Goal: Task Accomplishment & Management: Use online tool/utility

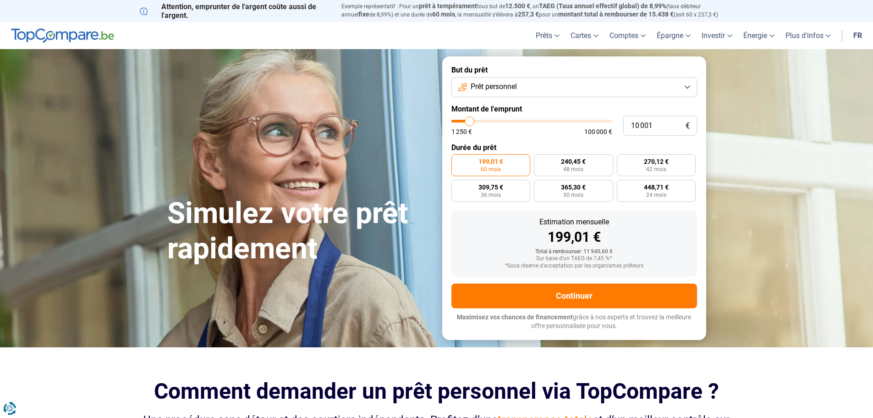
type input "8 250"
type input "8250"
type input "8 750"
type input "8750"
type input "9 000"
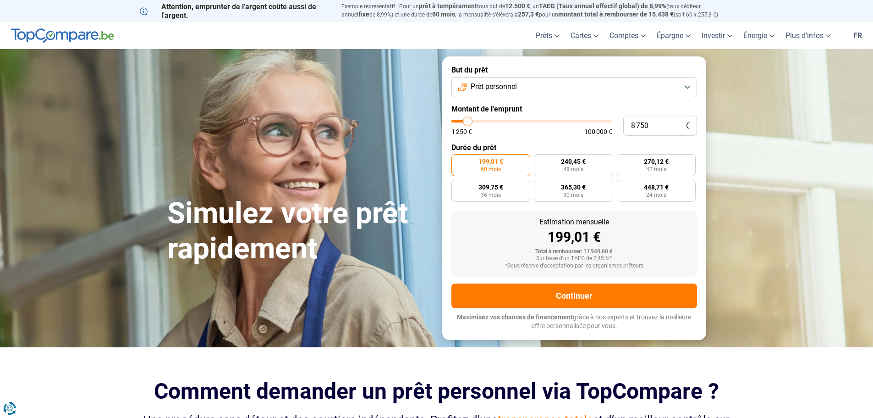
type input "9000"
type input "9 500"
type input "9500"
type input "10 000"
type input "10000"
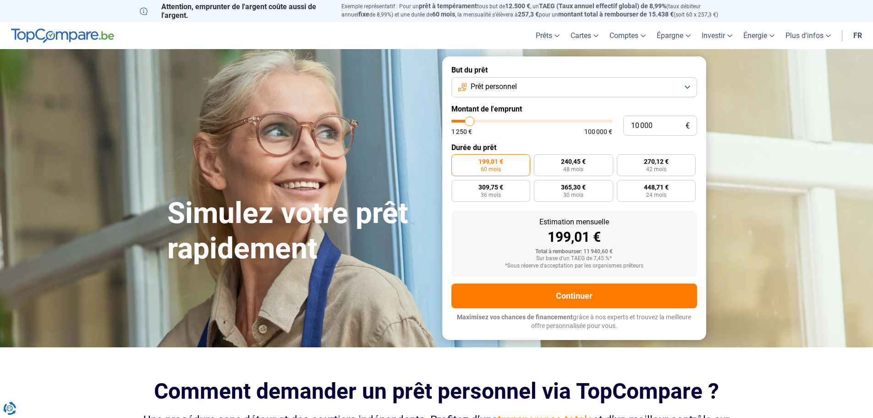
type input "11 000"
type input "11000"
type input "14 000"
type input "14000"
type input "17 750"
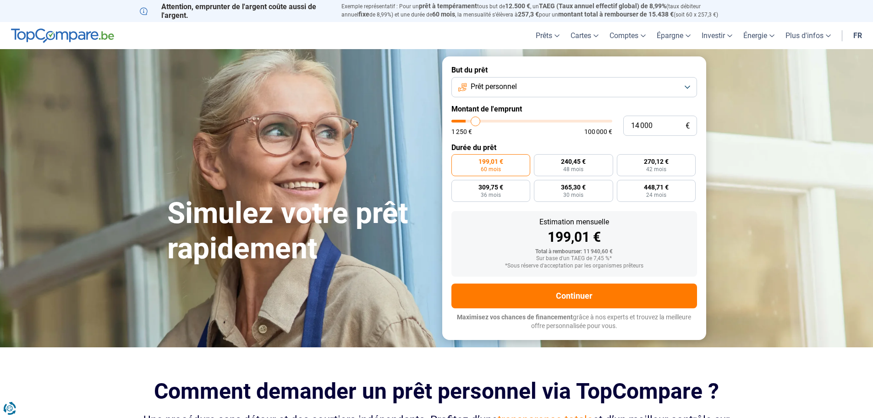
type input "17750"
type input "23 250"
type input "23250"
type input "29 750"
type input "29750"
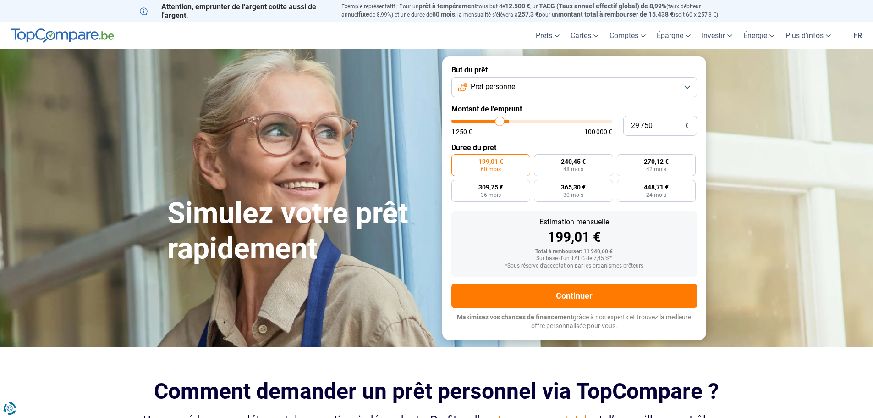
type input "36 750"
type input "36750"
type input "44 000"
type input "44000"
type input "51 500"
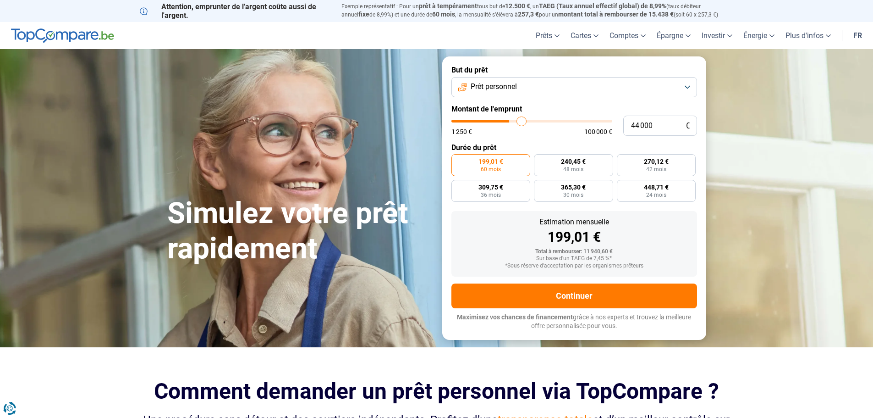
type input "51500"
type input "58 750"
type input "58750"
type input "73 500"
type input "73500"
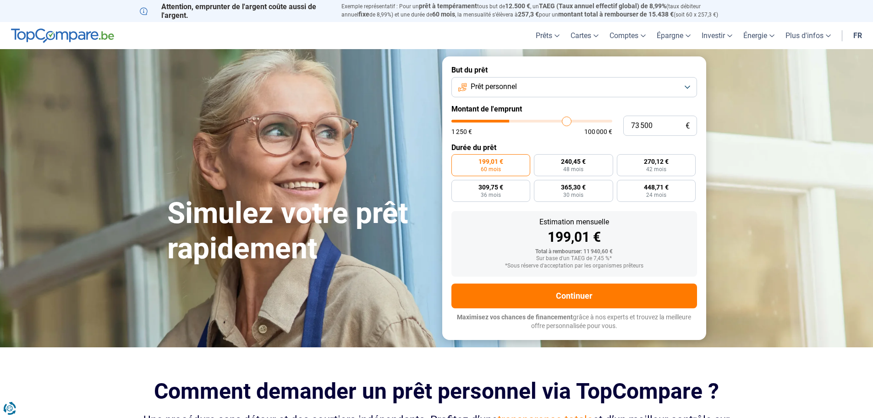
type input "78 500"
type input "78500"
type input "83 000"
type input "83000"
type input "85 500"
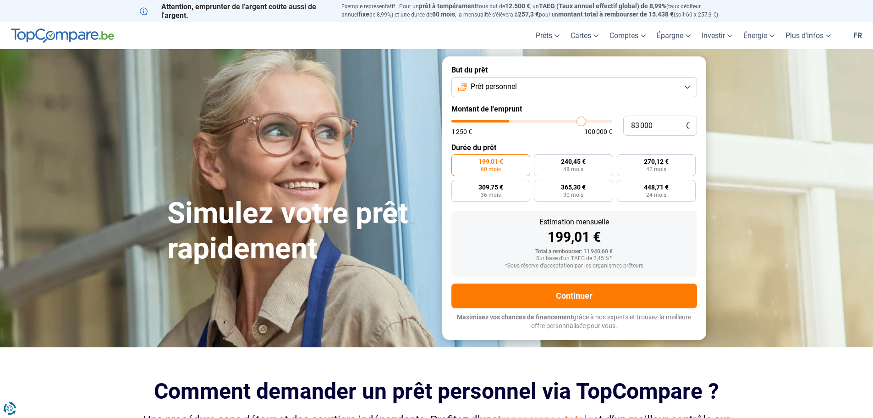
type input "85500"
type input "87 000"
type input "87000"
type input "88 000"
type input "88000"
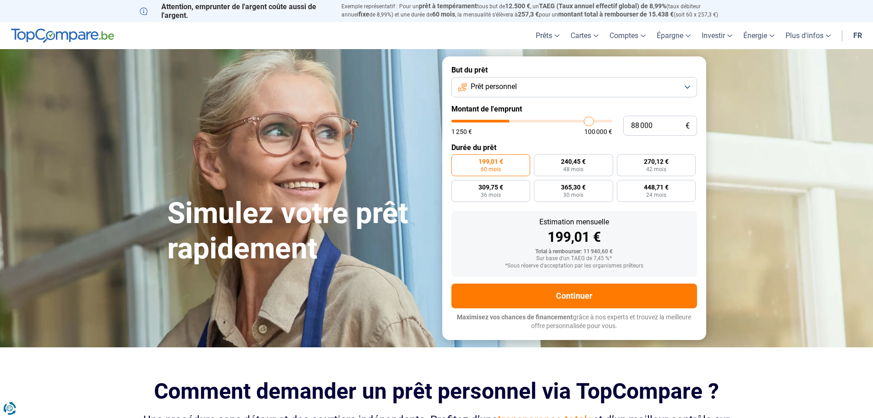
type input "88 250"
type input "88250"
type input "88 750"
type input "88750"
type input "89 750"
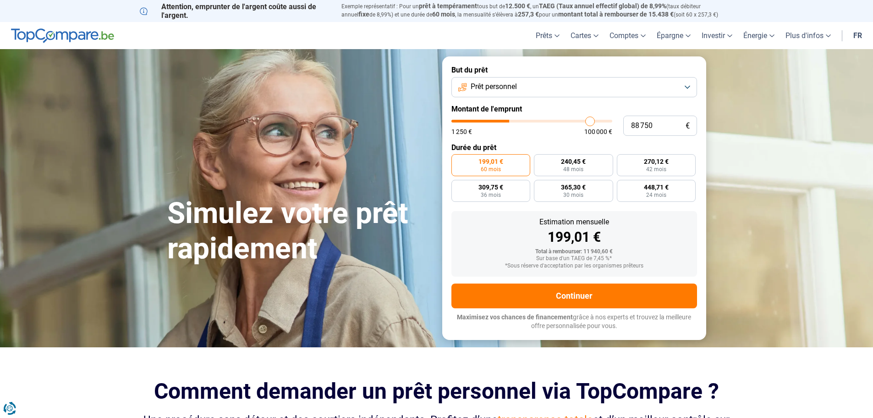
type input "89750"
type input "91 000"
type input "91000"
type input "91 250"
type input "91250"
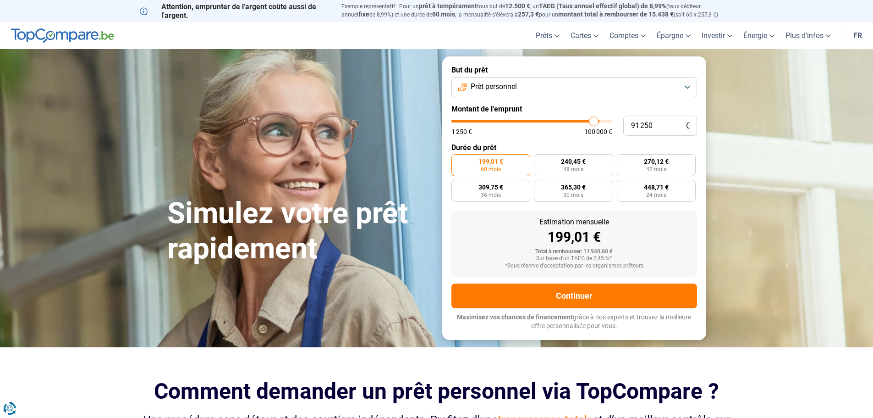
type input "92 000"
type input "92000"
type input "92 750"
type input "92750"
type input "93 500"
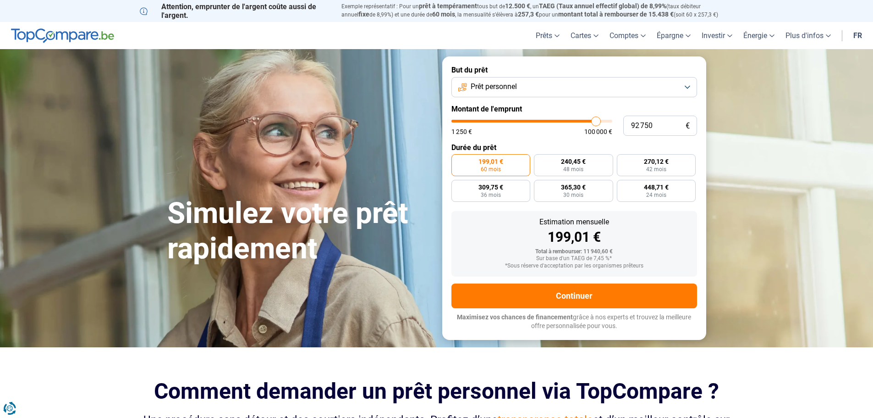
type input "93500"
type input "94 250"
type input "94250"
type input "95 750"
type input "95750"
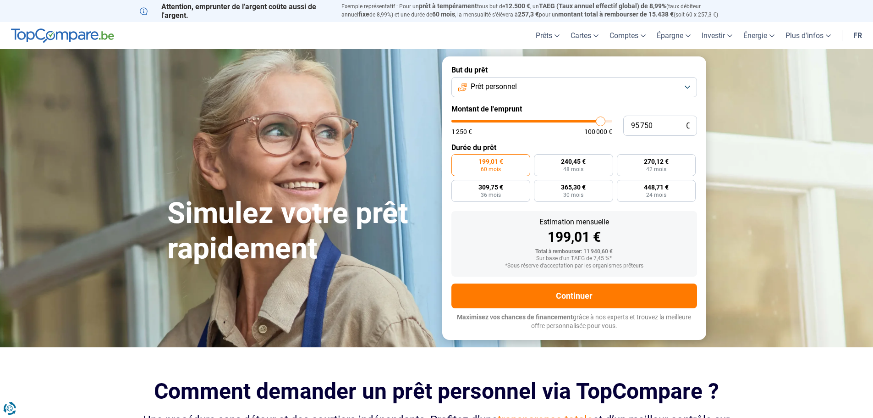
type input "97 000"
type input "97000"
type input "98 000"
type input "98000"
type input "99 250"
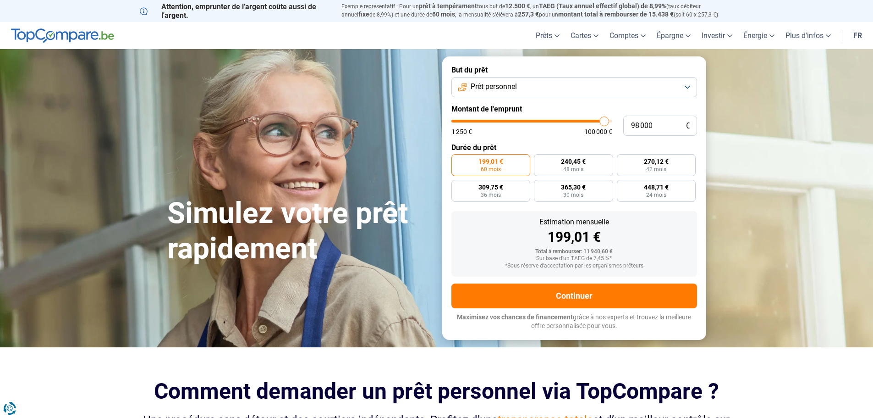
type input "99250"
type input "100 000"
drag, startPoint x: 466, startPoint y: 124, endPoint x: 619, endPoint y: 125, distance: 153.1
type input "100000"
click at [612, 122] on input "range" at bounding box center [531, 121] width 161 height 3
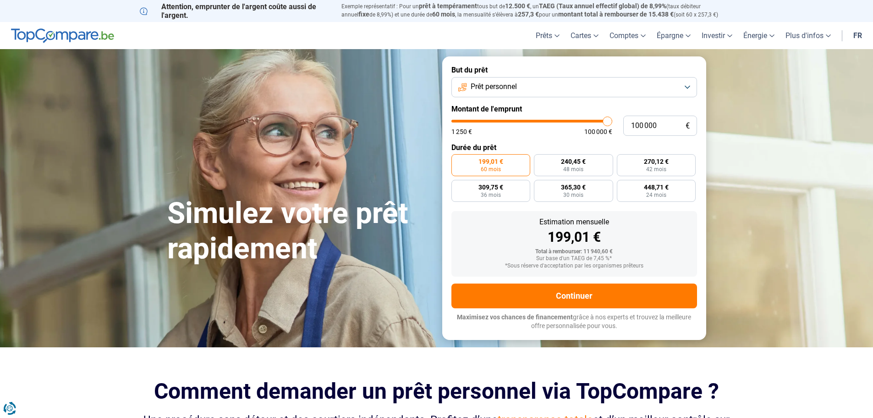
radio input "false"
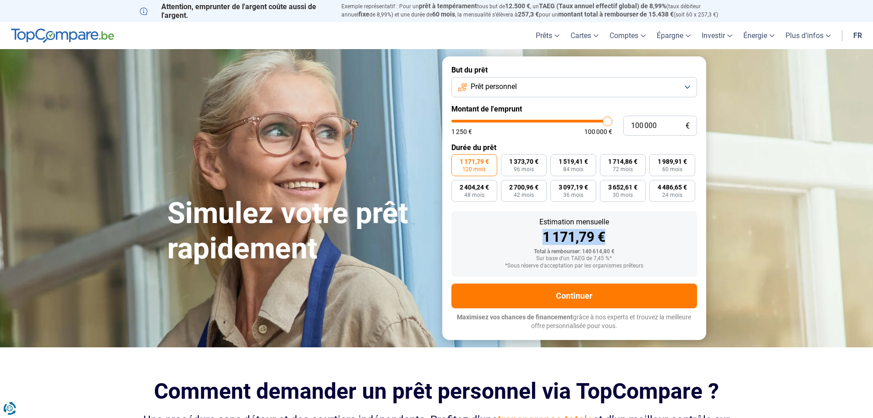
drag, startPoint x: 616, startPoint y: 235, endPoint x: 543, endPoint y: 239, distance: 72.5
click at [543, 239] on div "1 171,79 €" at bounding box center [574, 237] width 231 height 14
copy div "1 171,79 €"
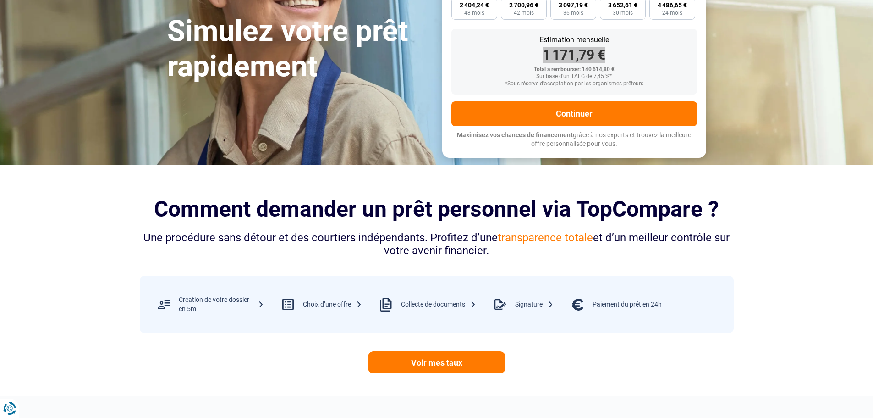
scroll to position [183, 0]
